Goal: Transaction & Acquisition: Book appointment/travel/reservation

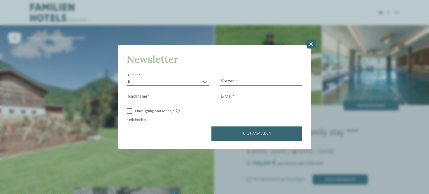
click at [311, 46] on icon at bounding box center [310, 44] width 11 height 9
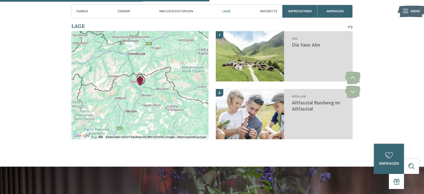
scroll to position [825, 0]
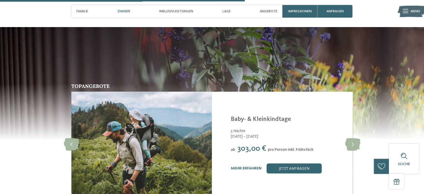
click at [123, 9] on span "Zimmer" at bounding box center [123, 11] width 13 height 4
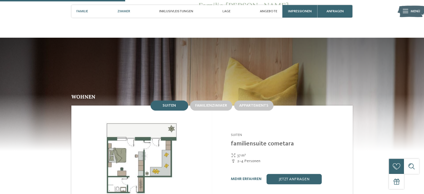
scroll to position [486, 0]
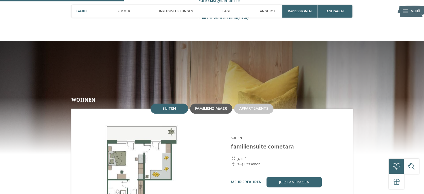
click at [227, 107] on span "Familienzimmer" at bounding box center [211, 109] width 32 height 4
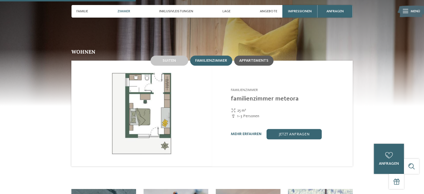
scroll to position [533, 0]
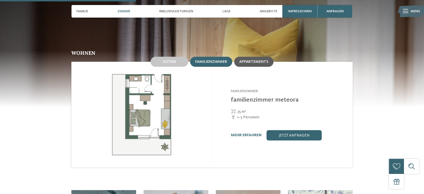
click at [248, 60] on span "Appartements" at bounding box center [253, 62] width 29 height 4
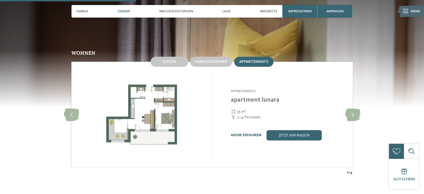
click at [251, 133] on link "mehr erfahren" at bounding box center [246, 135] width 31 height 4
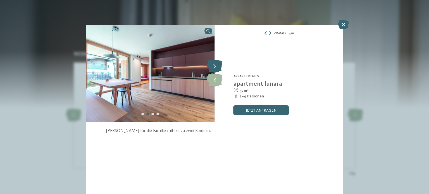
click at [214, 65] on icon at bounding box center [214, 66] width 15 height 13
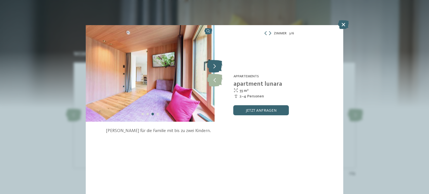
click at [214, 65] on icon at bounding box center [214, 66] width 15 height 13
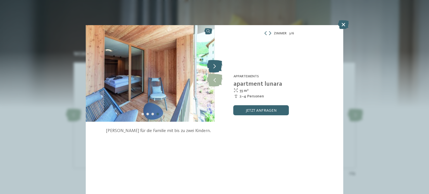
click at [214, 65] on icon at bounding box center [214, 66] width 15 height 13
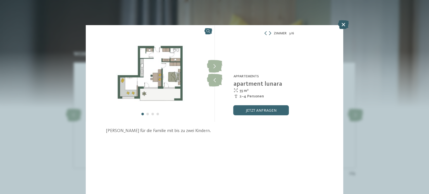
click at [340, 25] on icon at bounding box center [343, 24] width 11 height 9
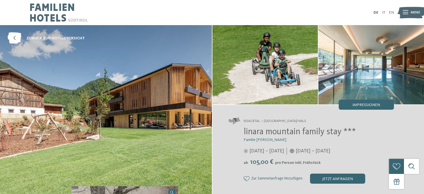
click at [33, 7] on img at bounding box center [59, 12] width 58 height 25
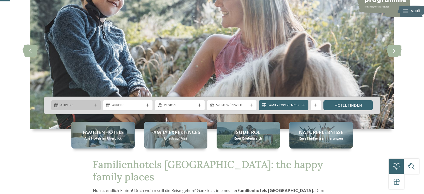
scroll to position [52, 0]
click at [94, 103] on div "Anreise" at bounding box center [75, 105] width 49 height 10
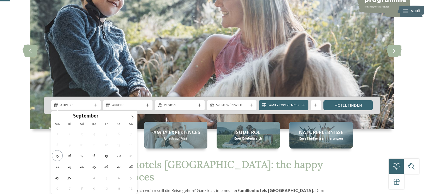
scroll to position [0, 0]
click at [131, 119] on span at bounding box center [132, 115] width 9 height 9
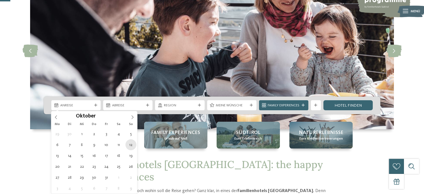
type div "12.10.2025"
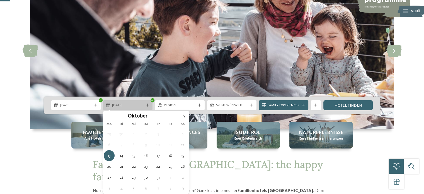
click at [147, 108] on div "13.10.2025" at bounding box center [127, 105] width 49 height 10
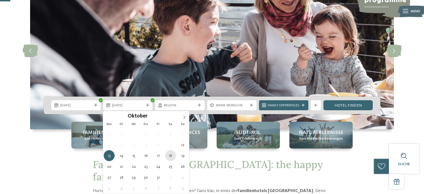
type div "18.10.2025"
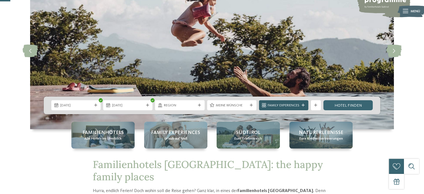
click at [302, 107] on div "Family Experiences" at bounding box center [283, 105] width 49 height 10
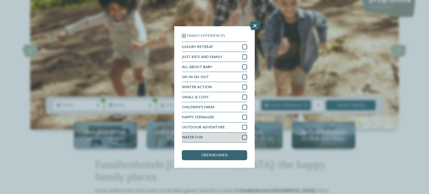
click at [246, 139] on div at bounding box center [244, 137] width 5 height 5
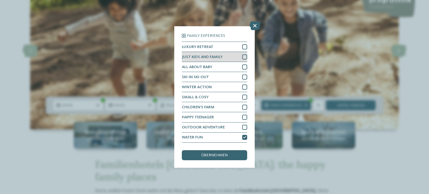
click at [246, 56] on div at bounding box center [244, 56] width 5 height 5
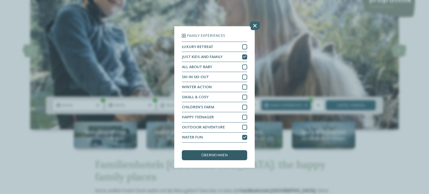
click at [208, 156] on span "übernehmen" at bounding box center [214, 155] width 26 height 4
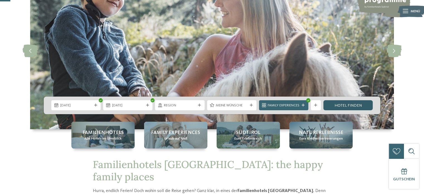
click at [342, 108] on link "Hotel finden" at bounding box center [348, 105] width 49 height 10
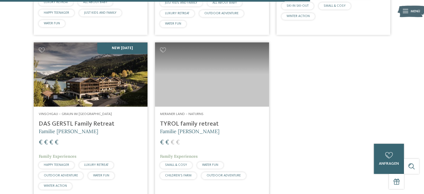
scroll to position [816, 0]
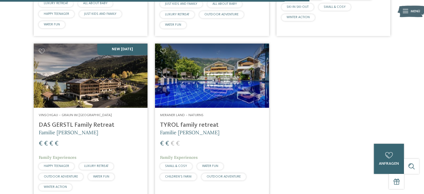
click at [215, 72] on img at bounding box center [212, 76] width 114 height 64
click at [92, 88] on img at bounding box center [91, 76] width 114 height 64
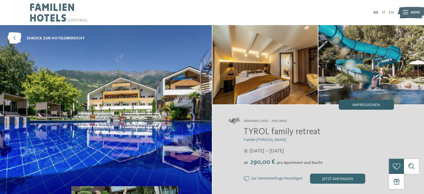
click at [357, 106] on span "Impressionen" at bounding box center [367, 105] width 28 height 4
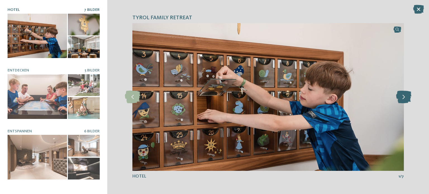
click at [400, 96] on icon at bounding box center [403, 97] width 15 height 13
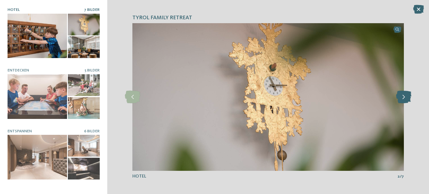
click at [400, 96] on icon at bounding box center [403, 97] width 15 height 13
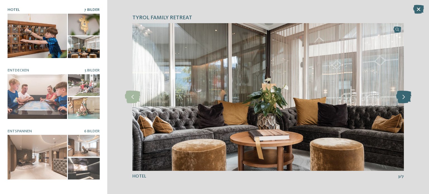
click at [400, 96] on icon at bounding box center [403, 97] width 15 height 13
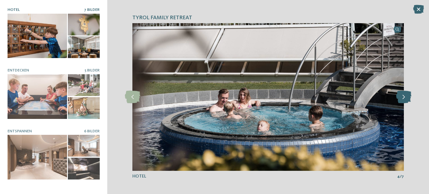
click at [400, 96] on icon at bounding box center [403, 97] width 15 height 13
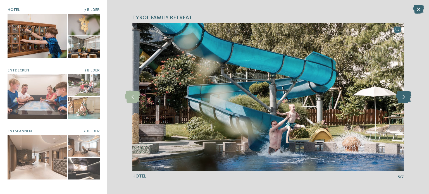
click at [400, 96] on icon at bounding box center [403, 97] width 15 height 13
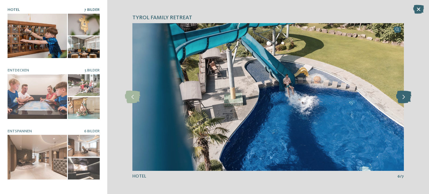
click at [400, 96] on icon at bounding box center [403, 97] width 15 height 13
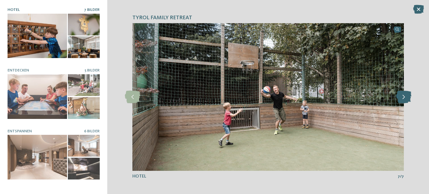
click at [400, 96] on icon at bounding box center [403, 97] width 15 height 13
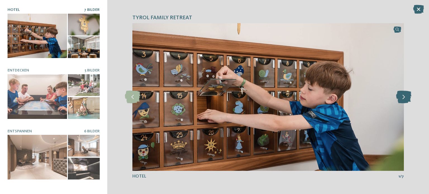
click at [400, 96] on icon at bounding box center [403, 97] width 15 height 13
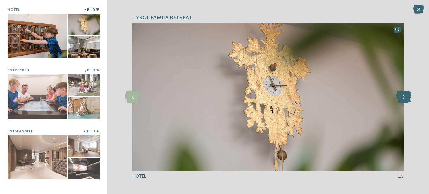
click at [400, 96] on icon at bounding box center [403, 97] width 15 height 13
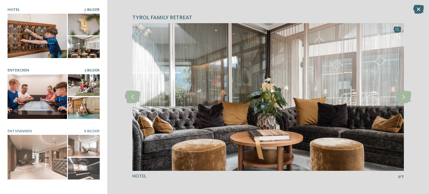
click at [48, 83] on div at bounding box center [37, 96] width 59 height 45
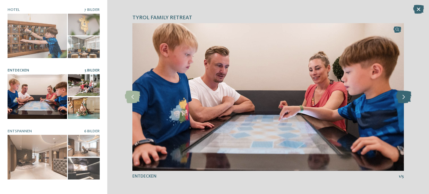
click at [400, 100] on icon at bounding box center [403, 97] width 15 height 13
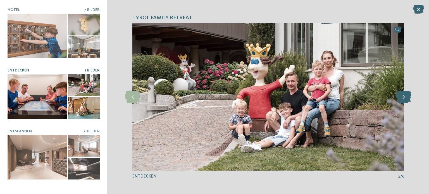
click at [400, 100] on icon at bounding box center [403, 97] width 15 height 13
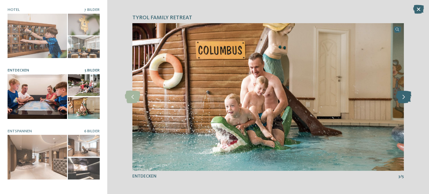
click at [400, 100] on icon at bounding box center [403, 97] width 15 height 13
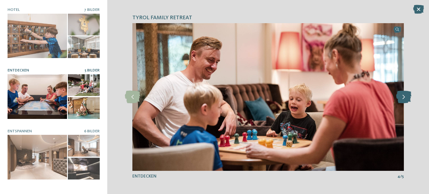
click at [400, 100] on icon at bounding box center [403, 97] width 15 height 13
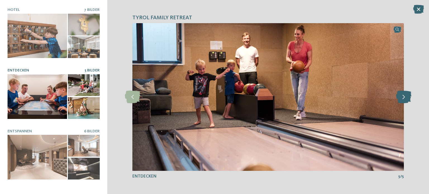
click at [400, 100] on icon at bounding box center [403, 97] width 15 height 13
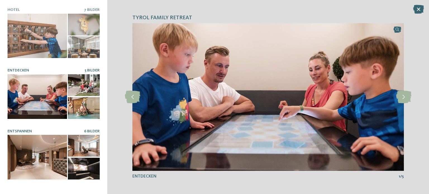
click at [37, 161] on div at bounding box center [37, 157] width 59 height 45
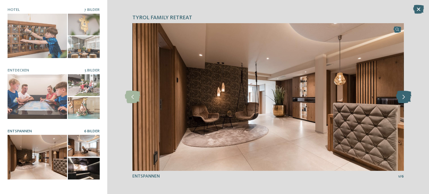
click at [404, 97] on icon at bounding box center [403, 97] width 15 height 13
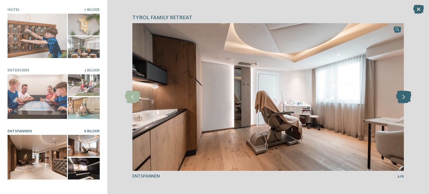
click at [404, 97] on icon at bounding box center [403, 97] width 15 height 13
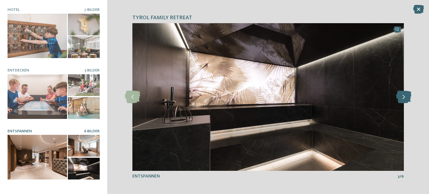
click at [404, 97] on icon at bounding box center [403, 97] width 15 height 13
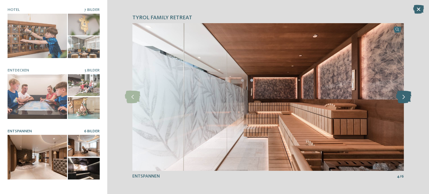
click at [404, 97] on icon at bounding box center [403, 97] width 15 height 13
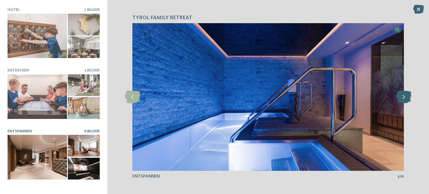
click at [404, 97] on icon at bounding box center [403, 97] width 15 height 13
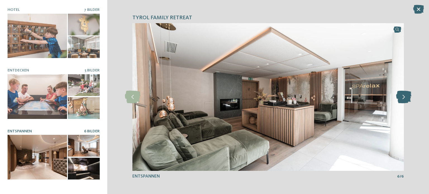
click at [404, 97] on icon at bounding box center [403, 97] width 15 height 13
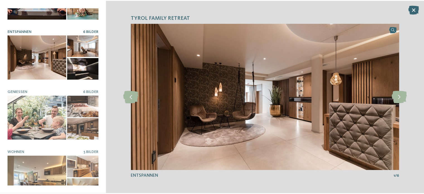
scroll to position [107, 0]
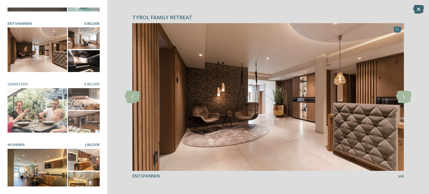
click at [54, 156] on div at bounding box center [37, 171] width 59 height 45
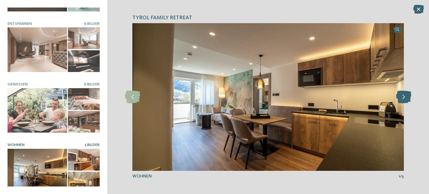
click at [404, 97] on icon at bounding box center [403, 97] width 15 height 13
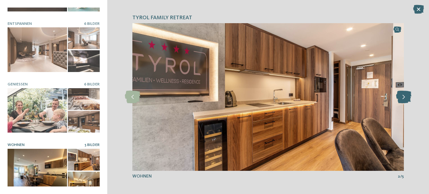
click at [404, 97] on icon at bounding box center [403, 97] width 15 height 13
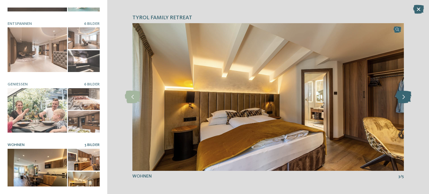
click at [404, 97] on icon at bounding box center [403, 97] width 15 height 13
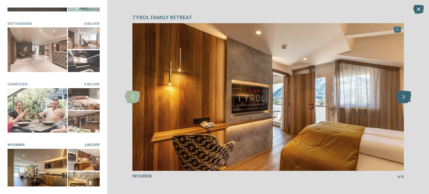
click at [404, 97] on icon at bounding box center [403, 97] width 15 height 13
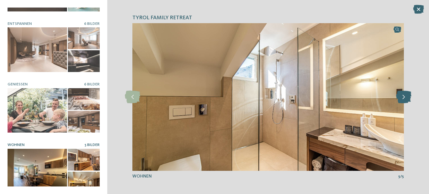
click at [404, 97] on icon at bounding box center [403, 97] width 15 height 13
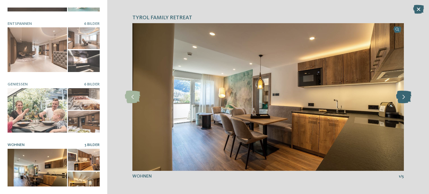
click at [404, 97] on icon at bounding box center [403, 97] width 15 height 13
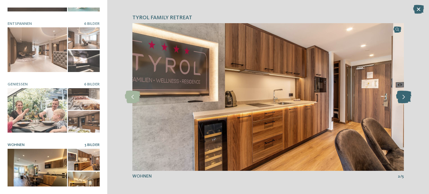
click at [404, 97] on icon at bounding box center [403, 97] width 15 height 13
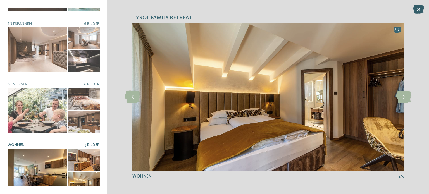
click at [415, 9] on icon at bounding box center [418, 9] width 11 height 9
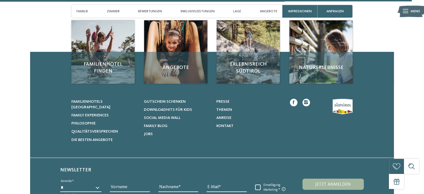
scroll to position [1742, 0]
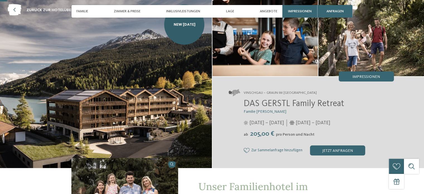
scroll to position [28, 0]
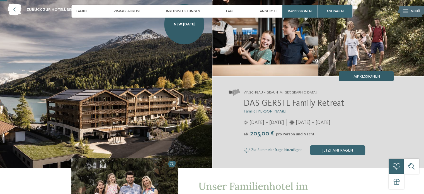
click at [365, 73] on div "Impressionen" at bounding box center [366, 76] width 55 height 10
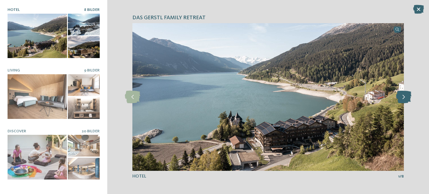
click at [402, 99] on icon at bounding box center [403, 97] width 15 height 13
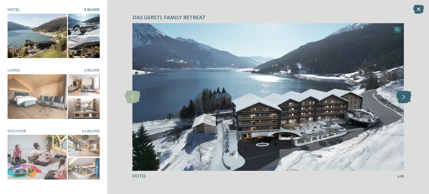
click at [402, 99] on icon at bounding box center [403, 97] width 15 height 13
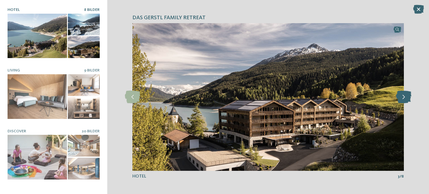
click at [402, 99] on icon at bounding box center [403, 97] width 15 height 13
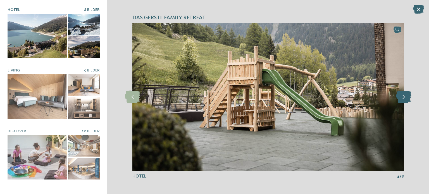
click at [402, 99] on icon at bounding box center [403, 97] width 15 height 13
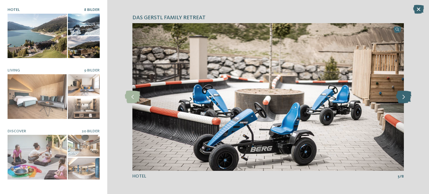
click at [402, 99] on icon at bounding box center [403, 97] width 15 height 13
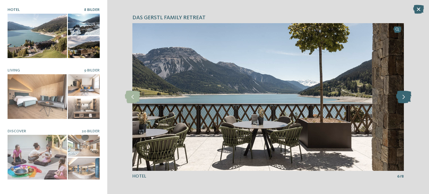
click at [402, 99] on icon at bounding box center [403, 97] width 15 height 13
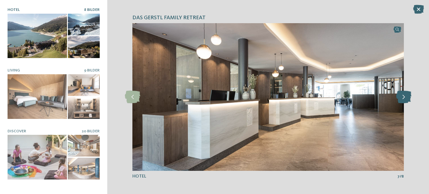
click at [402, 99] on icon at bounding box center [403, 97] width 15 height 13
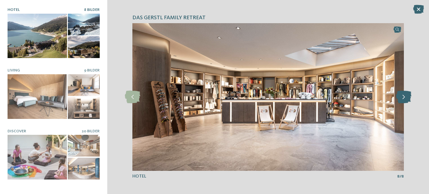
click at [402, 99] on icon at bounding box center [403, 97] width 15 height 13
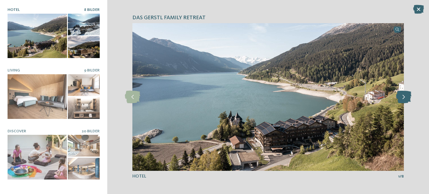
click at [402, 99] on icon at bounding box center [403, 97] width 15 height 13
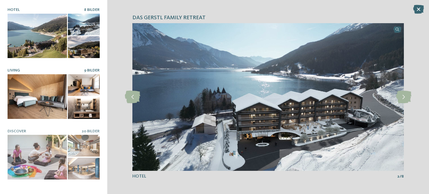
click at [38, 106] on div at bounding box center [37, 96] width 59 height 45
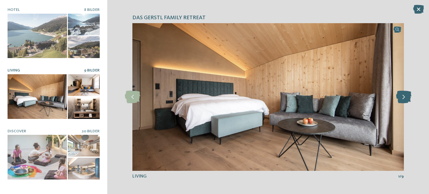
click at [404, 97] on icon at bounding box center [403, 97] width 15 height 13
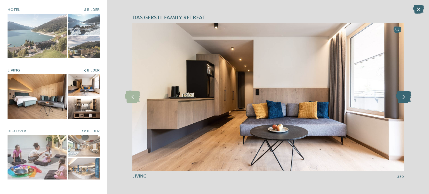
click at [404, 97] on icon at bounding box center [403, 97] width 15 height 13
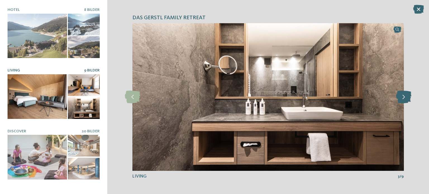
click at [404, 97] on icon at bounding box center [403, 97] width 15 height 13
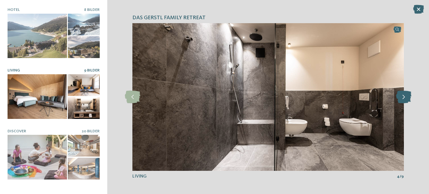
click at [404, 97] on icon at bounding box center [403, 97] width 15 height 13
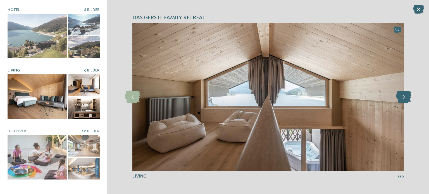
click at [404, 97] on icon at bounding box center [403, 97] width 15 height 13
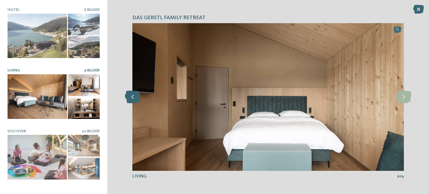
click at [136, 98] on icon at bounding box center [132, 97] width 15 height 13
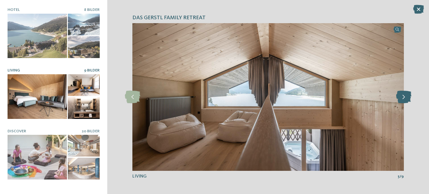
click at [404, 95] on icon at bounding box center [403, 97] width 15 height 13
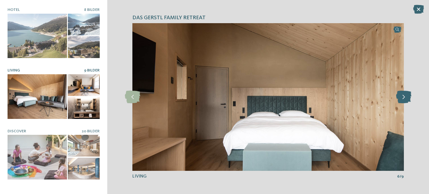
click at [404, 95] on icon at bounding box center [403, 97] width 15 height 13
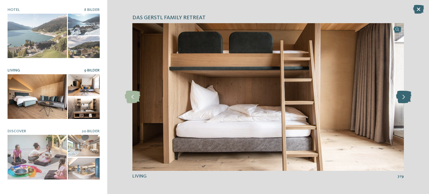
click at [404, 95] on icon at bounding box center [403, 97] width 15 height 13
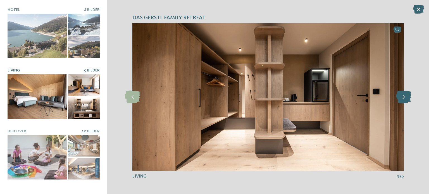
click at [404, 95] on icon at bounding box center [403, 97] width 15 height 13
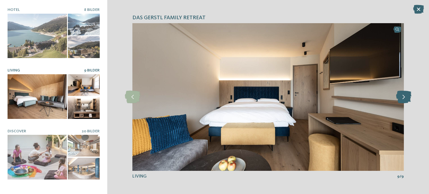
click at [404, 95] on icon at bounding box center [403, 97] width 15 height 13
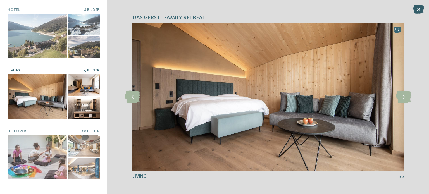
click at [418, 8] on icon at bounding box center [418, 9] width 11 height 9
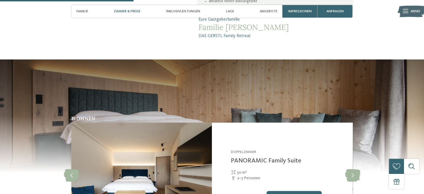
scroll to position [545, 0]
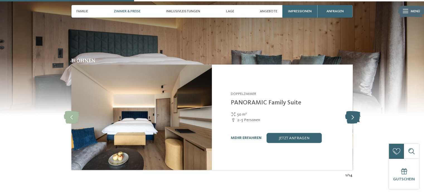
click at [352, 113] on icon at bounding box center [352, 117] width 15 height 13
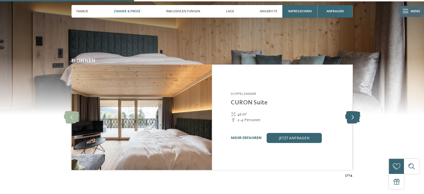
click at [352, 113] on icon at bounding box center [352, 117] width 15 height 13
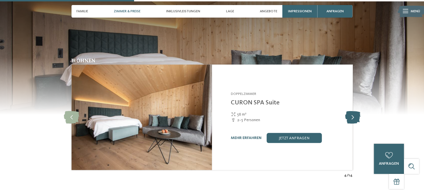
click at [352, 113] on icon at bounding box center [352, 117] width 15 height 13
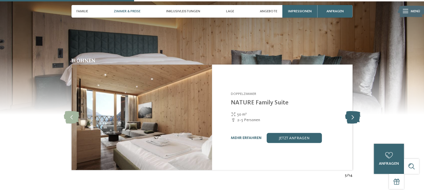
click at [352, 113] on icon at bounding box center [352, 117] width 15 height 13
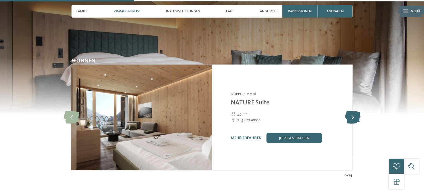
click at [352, 113] on icon at bounding box center [352, 117] width 15 height 13
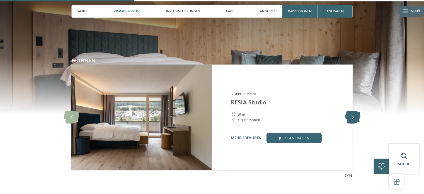
click at [352, 113] on icon at bounding box center [352, 117] width 15 height 13
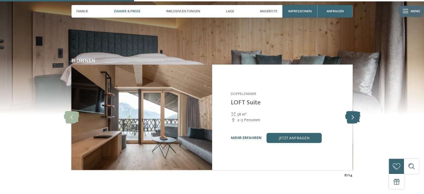
click at [352, 113] on icon at bounding box center [352, 117] width 15 height 13
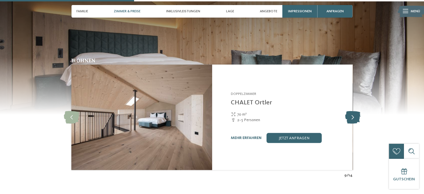
click at [352, 113] on icon at bounding box center [352, 117] width 15 height 13
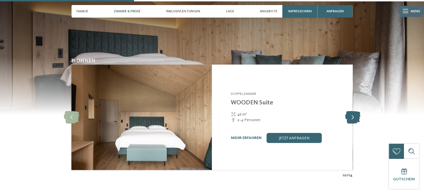
click at [352, 113] on icon at bounding box center [352, 117] width 15 height 13
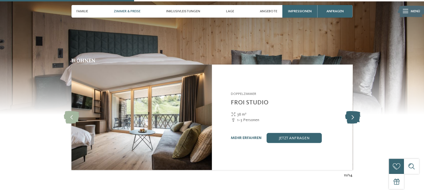
click at [352, 113] on icon at bounding box center [352, 117] width 15 height 13
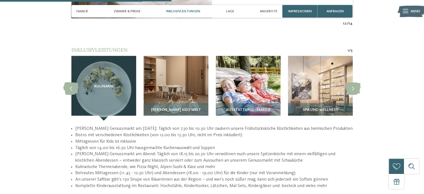
scroll to position [697, 0]
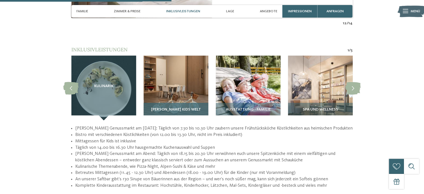
click at [200, 90] on img at bounding box center [176, 88] width 65 height 65
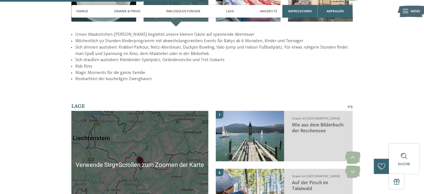
scroll to position [799, 0]
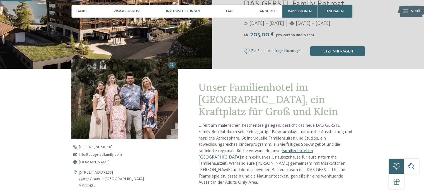
click at [174, 11] on span "Inklusivleistungen" at bounding box center [183, 11] width 34 height 4
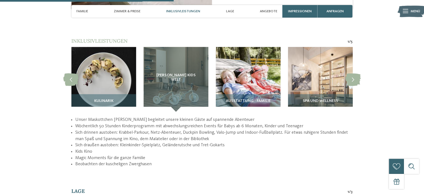
scroll to position [706, 0]
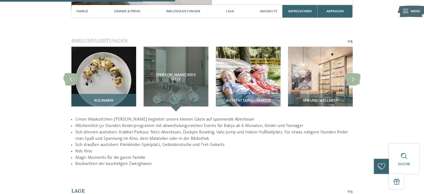
click at [92, 56] on img at bounding box center [103, 79] width 65 height 65
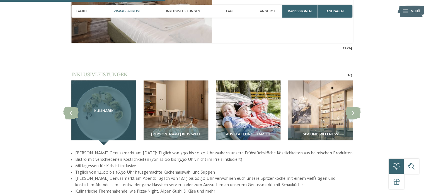
scroll to position [668, 0]
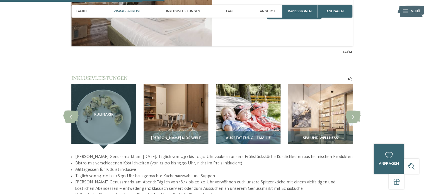
click at [257, 106] on img at bounding box center [248, 116] width 65 height 65
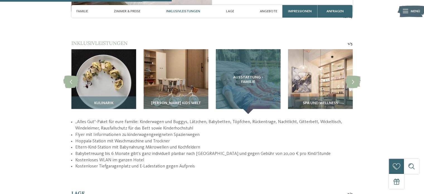
scroll to position [704, 0]
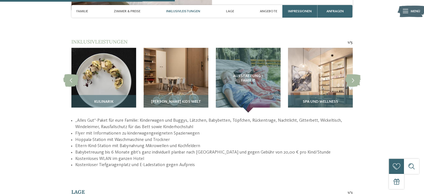
click at [326, 100] on span "Spa und Wellness" at bounding box center [320, 102] width 35 height 4
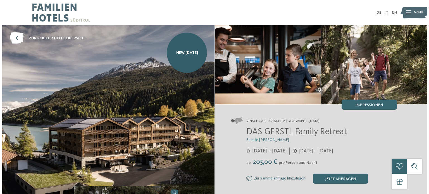
scroll to position [0, 0]
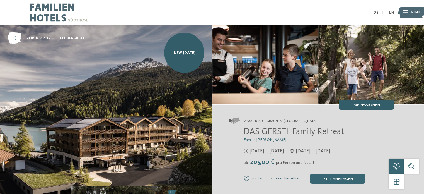
click at [359, 104] on span "Impressionen" at bounding box center [367, 105] width 28 height 4
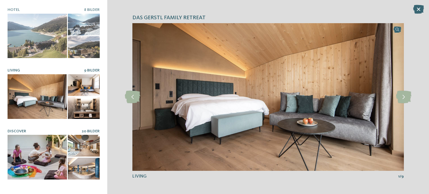
scroll to position [44, 0]
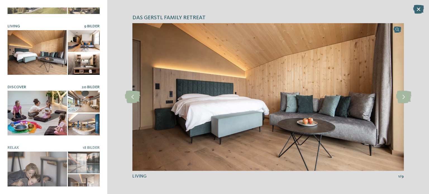
click at [39, 128] on div at bounding box center [37, 113] width 59 height 45
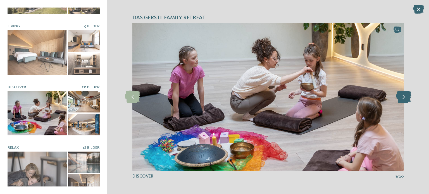
click at [403, 100] on icon at bounding box center [403, 97] width 15 height 13
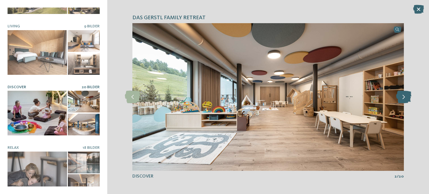
click at [403, 100] on icon at bounding box center [403, 97] width 15 height 13
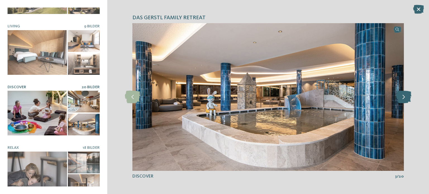
click at [403, 100] on icon at bounding box center [403, 97] width 15 height 13
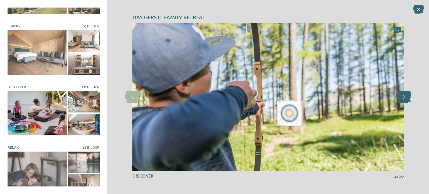
click at [403, 100] on icon at bounding box center [403, 97] width 15 height 13
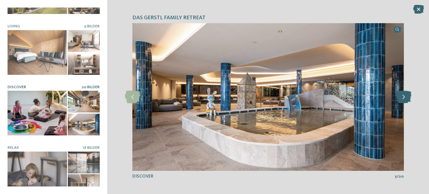
click at [403, 100] on icon at bounding box center [403, 97] width 15 height 13
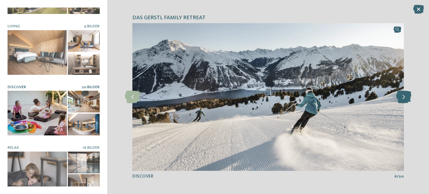
click at [403, 100] on icon at bounding box center [403, 97] width 15 height 13
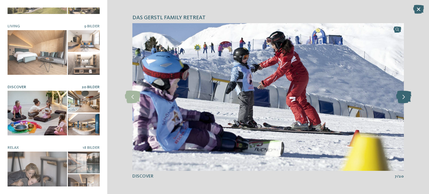
click at [403, 100] on icon at bounding box center [403, 97] width 15 height 13
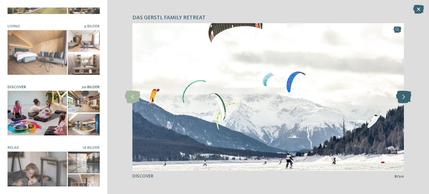
click at [403, 100] on icon at bounding box center [403, 97] width 15 height 13
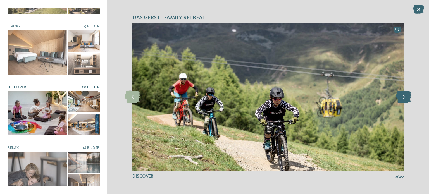
click at [403, 100] on icon at bounding box center [403, 97] width 15 height 13
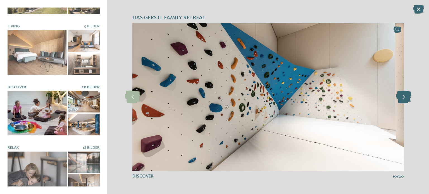
click at [403, 100] on icon at bounding box center [403, 97] width 15 height 13
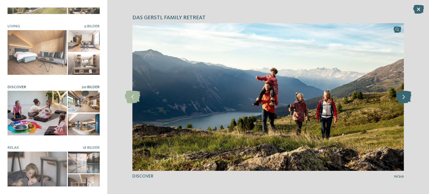
click at [403, 100] on icon at bounding box center [403, 97] width 15 height 13
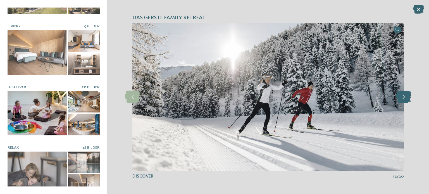
click at [403, 100] on icon at bounding box center [403, 97] width 15 height 13
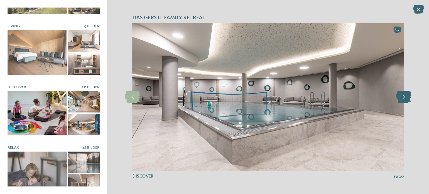
click at [403, 100] on icon at bounding box center [403, 97] width 15 height 13
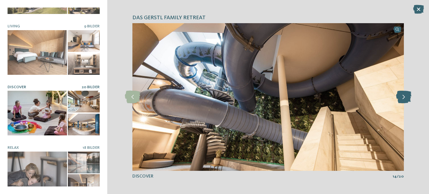
click at [403, 100] on icon at bounding box center [403, 97] width 15 height 13
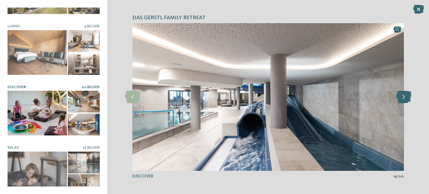
click at [403, 100] on icon at bounding box center [403, 97] width 15 height 13
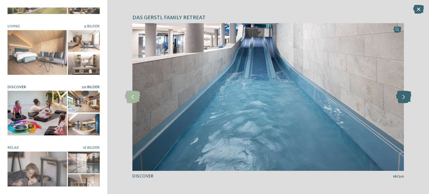
click at [403, 100] on icon at bounding box center [403, 97] width 15 height 13
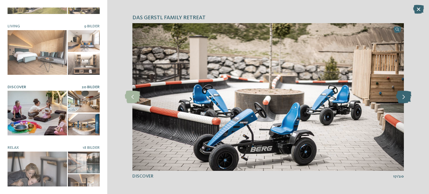
click at [403, 100] on icon at bounding box center [403, 97] width 15 height 13
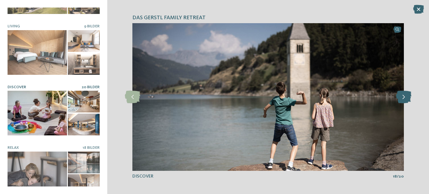
click at [403, 100] on icon at bounding box center [403, 97] width 15 height 13
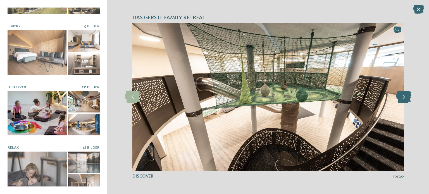
click at [403, 100] on icon at bounding box center [403, 97] width 15 height 13
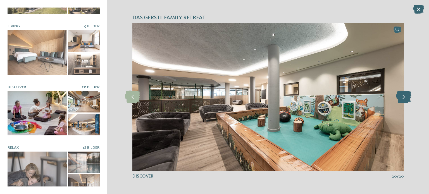
click at [403, 100] on icon at bounding box center [403, 97] width 15 height 13
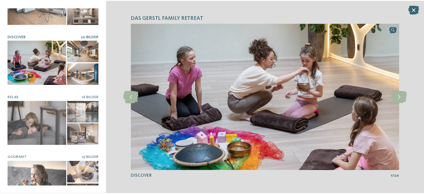
scroll to position [107, 0]
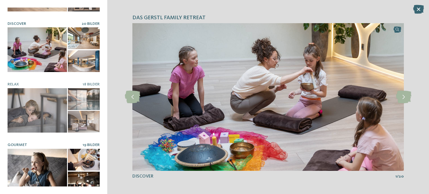
click at [69, 157] on div at bounding box center [84, 160] width 32 height 22
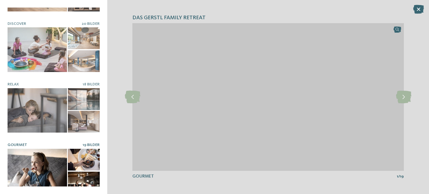
click at [395, 94] on img at bounding box center [267, 96] width 271 height 147
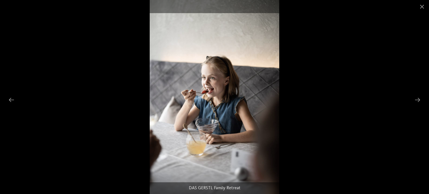
click at [395, 94] on div at bounding box center [214, 97] width 429 height 194
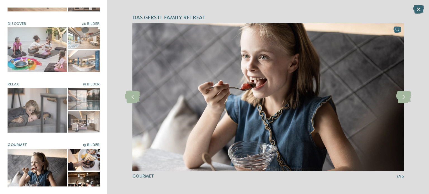
click at [395, 94] on img at bounding box center [267, 96] width 271 height 147
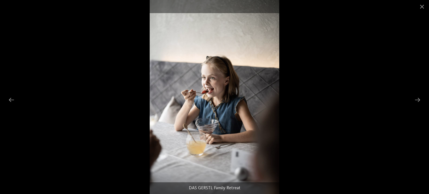
click at [409, 99] on div at bounding box center [214, 97] width 429 height 194
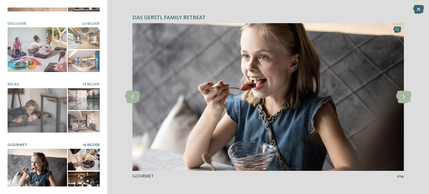
click at [413, 98] on div "DAS GERSTL Family Retreat slide 2 of 8" at bounding box center [268, 97] width 322 height 194
click at [406, 98] on icon at bounding box center [403, 97] width 15 height 13
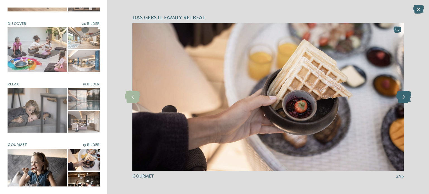
click at [406, 98] on icon at bounding box center [403, 97] width 15 height 13
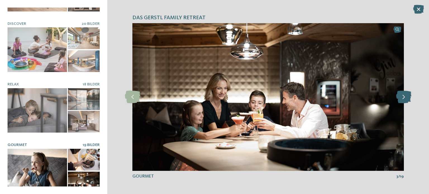
click at [406, 98] on icon at bounding box center [403, 97] width 15 height 13
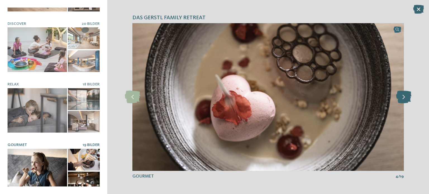
click at [406, 98] on icon at bounding box center [403, 97] width 15 height 13
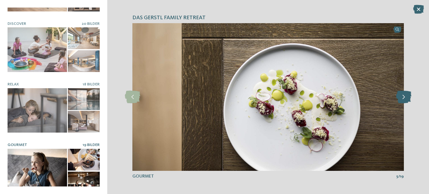
click at [406, 98] on icon at bounding box center [403, 97] width 15 height 13
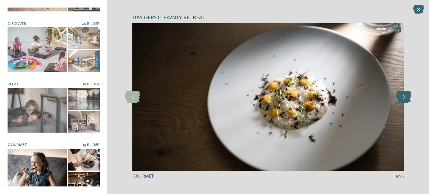
click at [406, 98] on icon at bounding box center [403, 97] width 15 height 13
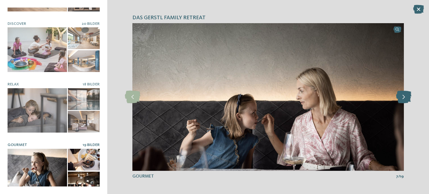
click at [406, 98] on icon at bounding box center [403, 97] width 15 height 13
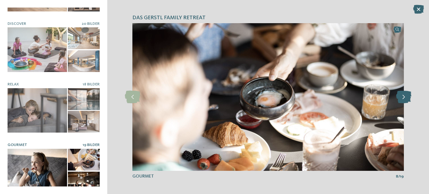
click at [406, 98] on icon at bounding box center [403, 97] width 15 height 13
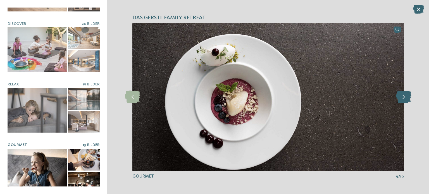
click at [406, 98] on icon at bounding box center [403, 97] width 15 height 13
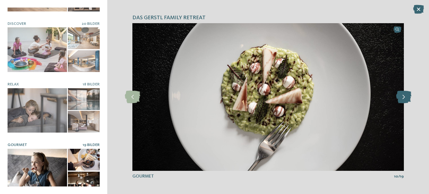
click at [406, 98] on icon at bounding box center [403, 97] width 15 height 13
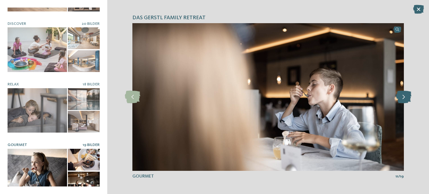
click at [406, 98] on icon at bounding box center [403, 97] width 15 height 13
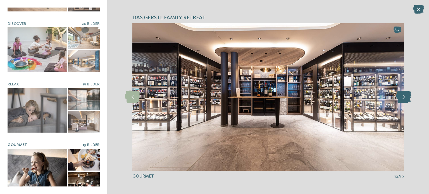
click at [406, 98] on icon at bounding box center [403, 97] width 15 height 13
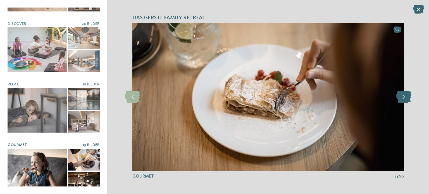
click at [406, 98] on icon at bounding box center [403, 97] width 15 height 13
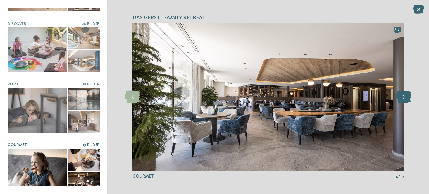
click at [406, 98] on icon at bounding box center [403, 97] width 15 height 13
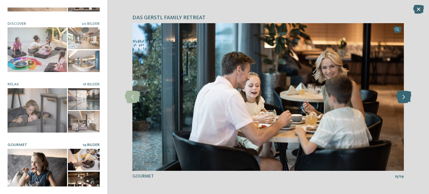
click at [406, 98] on icon at bounding box center [403, 97] width 15 height 13
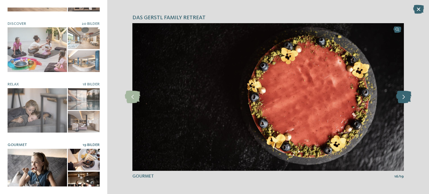
click at [406, 98] on icon at bounding box center [403, 97] width 15 height 13
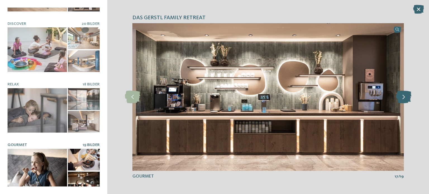
click at [406, 98] on icon at bounding box center [403, 97] width 15 height 13
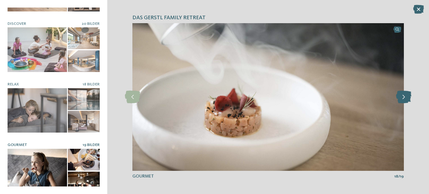
click at [406, 98] on icon at bounding box center [403, 97] width 15 height 13
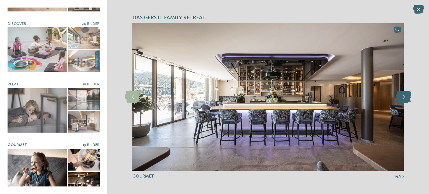
click at [406, 98] on icon at bounding box center [403, 97] width 15 height 13
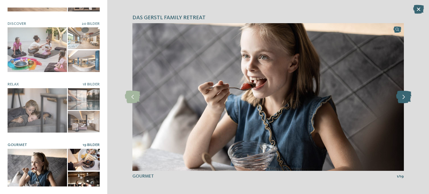
click at [406, 98] on icon at bounding box center [403, 97] width 15 height 13
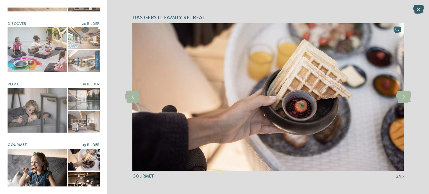
click at [416, 5] on icon at bounding box center [418, 9] width 11 height 9
